Goal: Navigation & Orientation: Find specific page/section

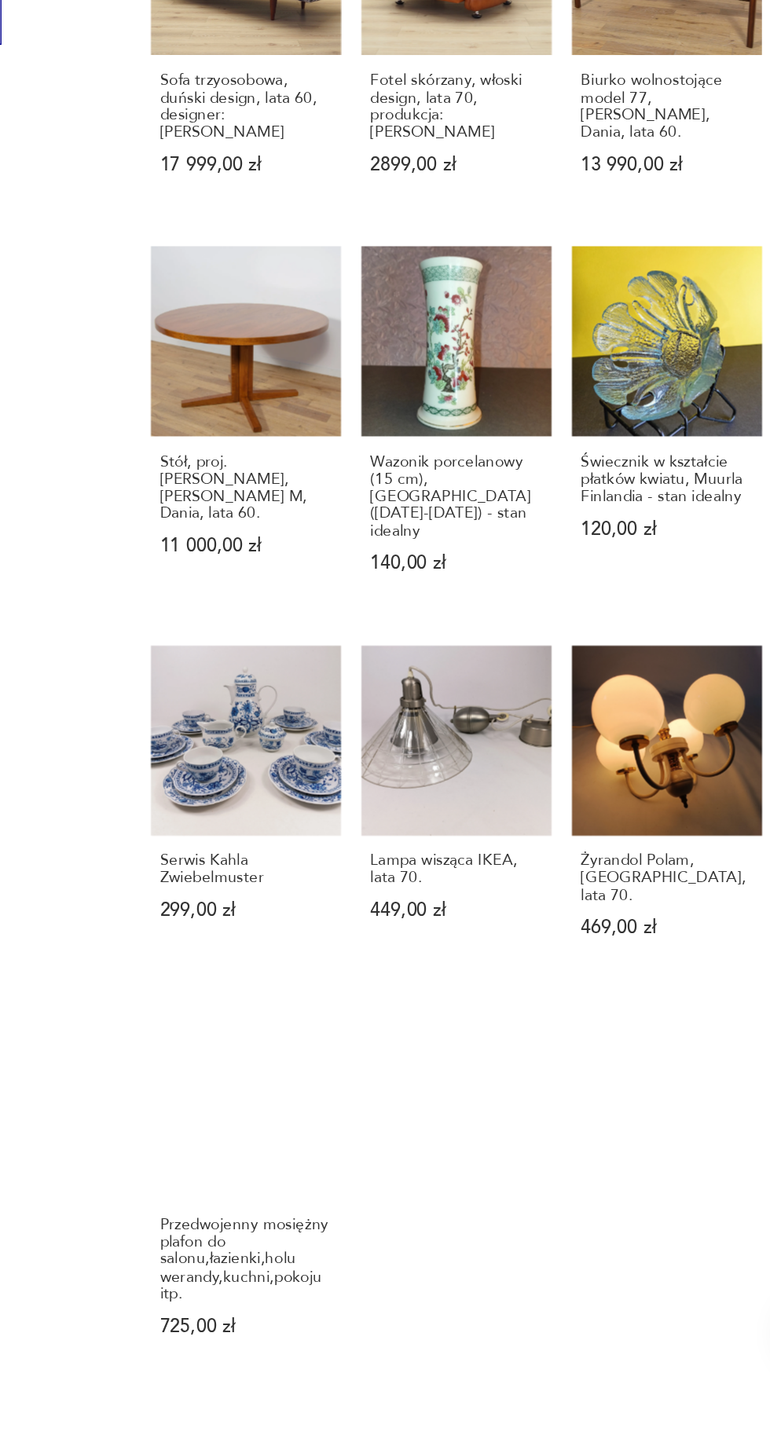
scroll to position [592, 0]
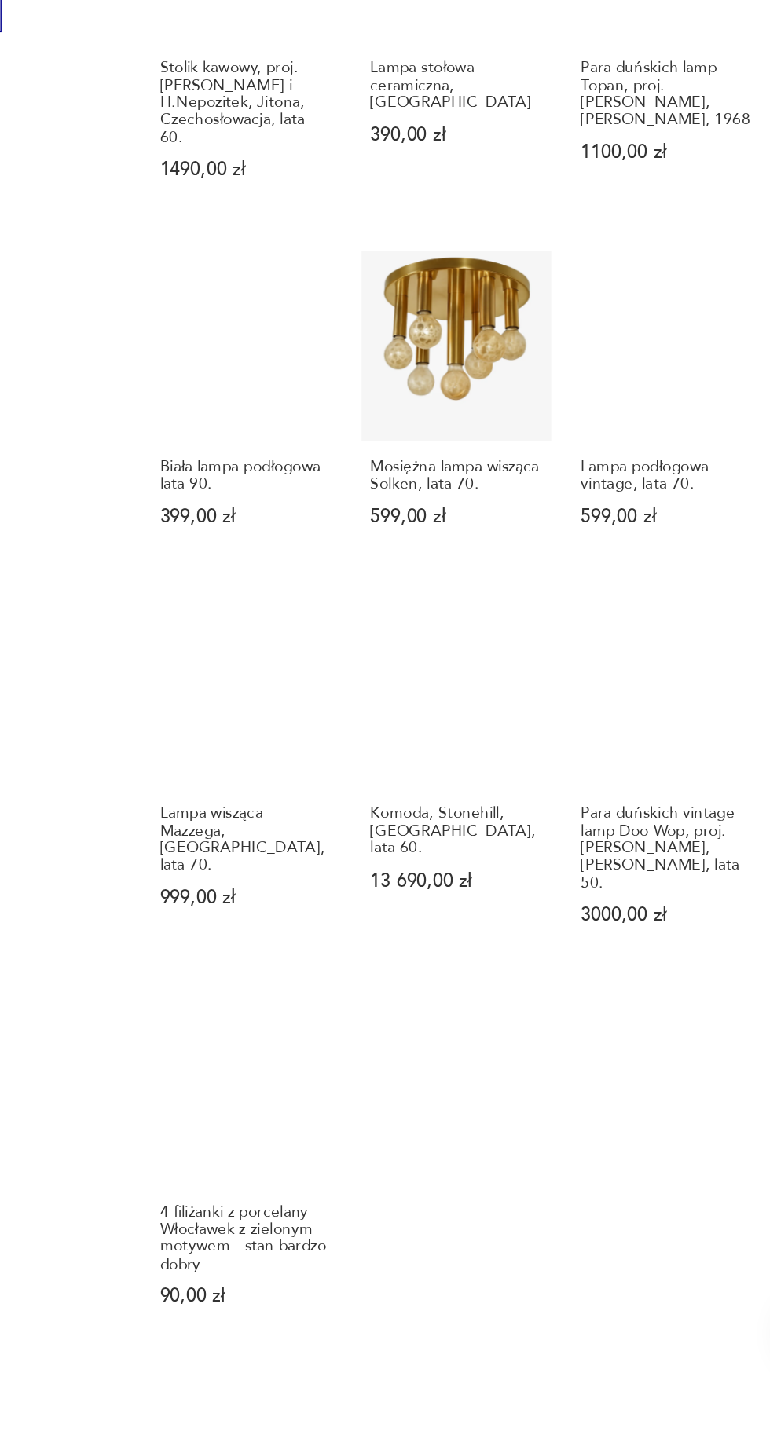
scroll to position [590, 0]
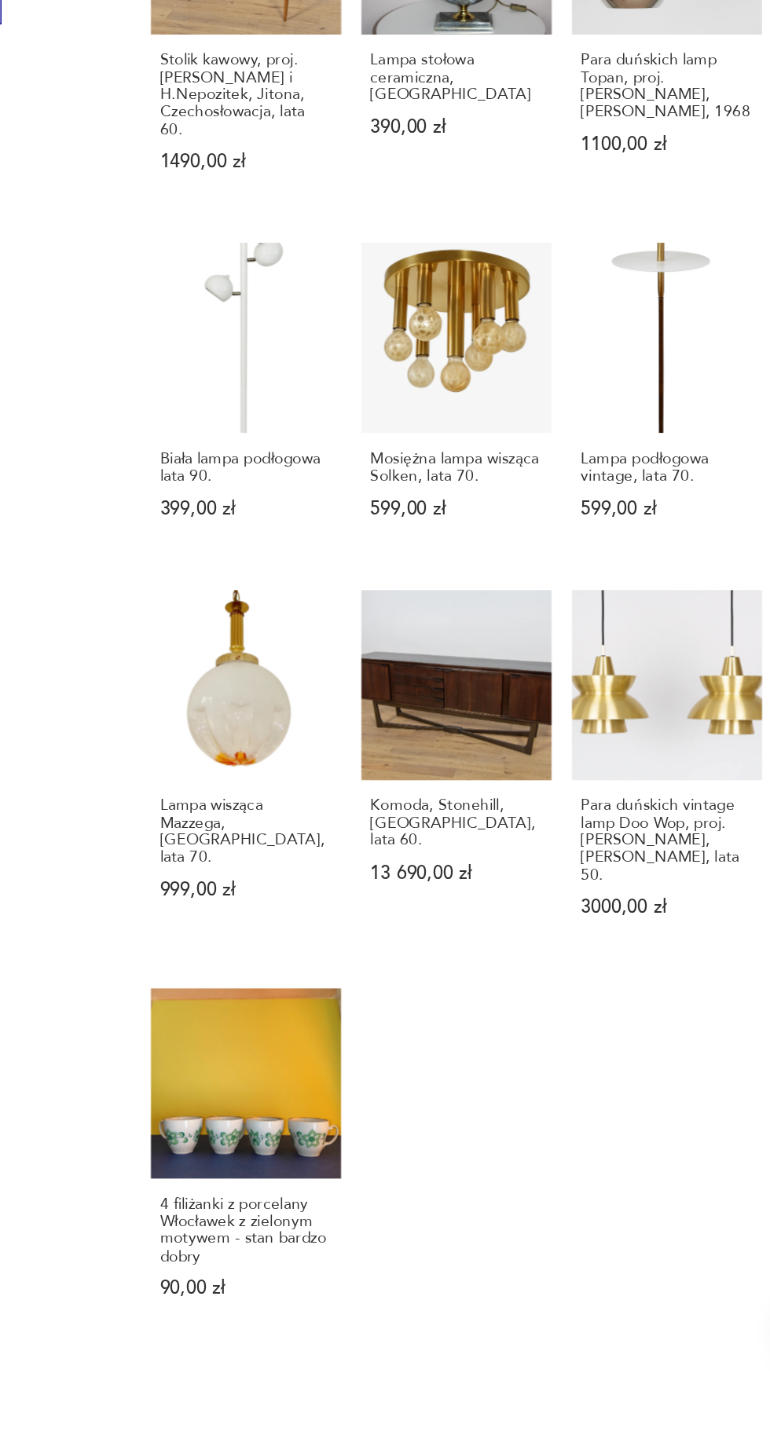
click at [424, 1438] on button "3" at bounding box center [430, 1464] width 25 height 25
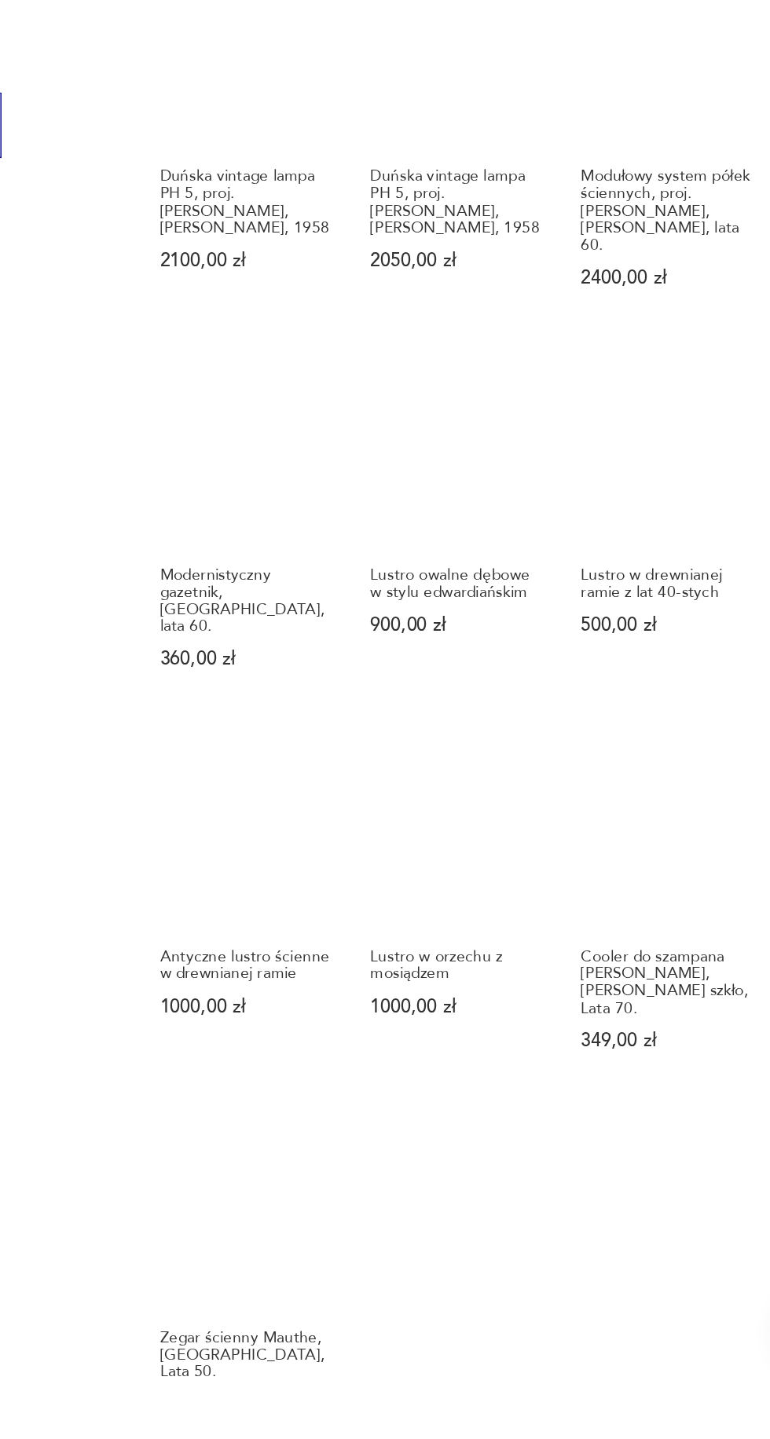
scroll to position [506, 0]
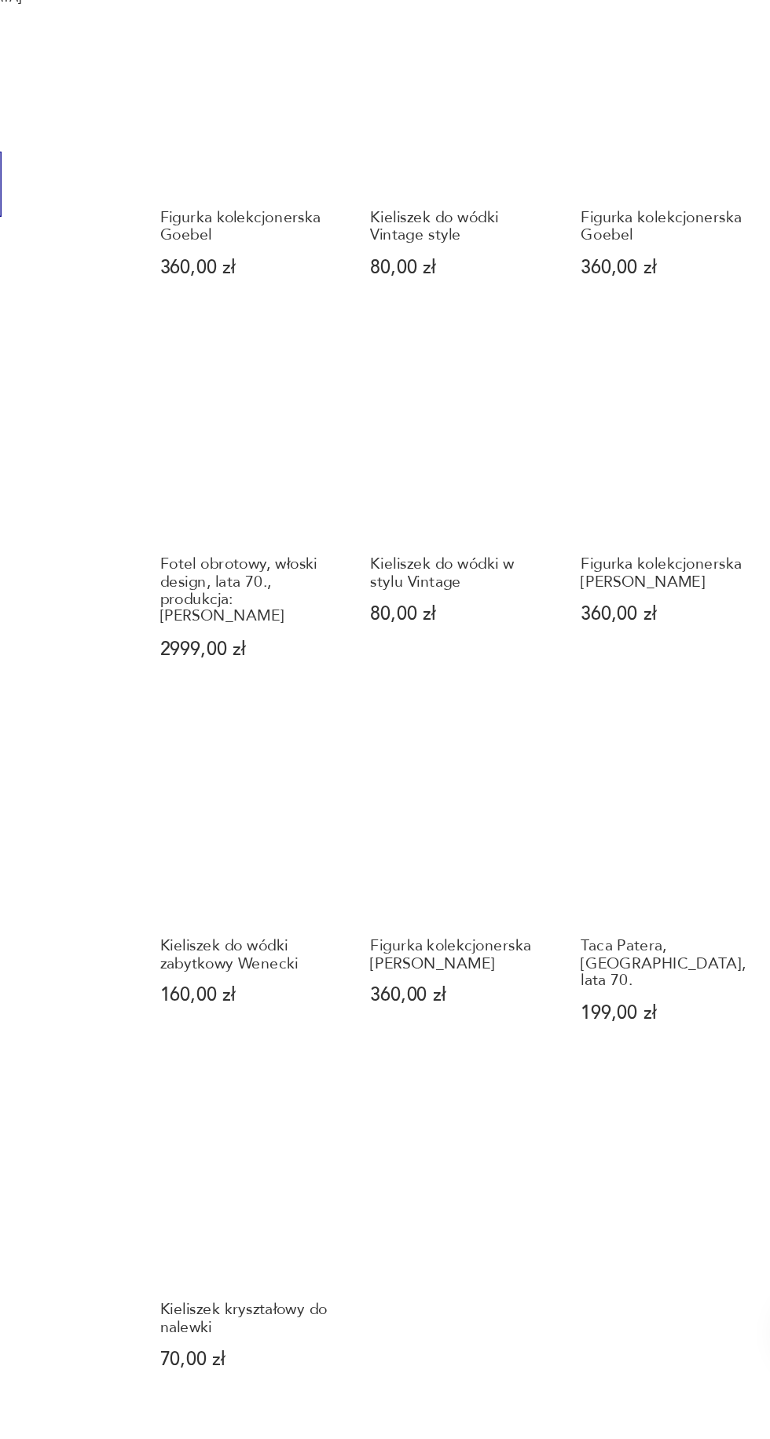
scroll to position [462, 0]
